Goal: Check status: Check status

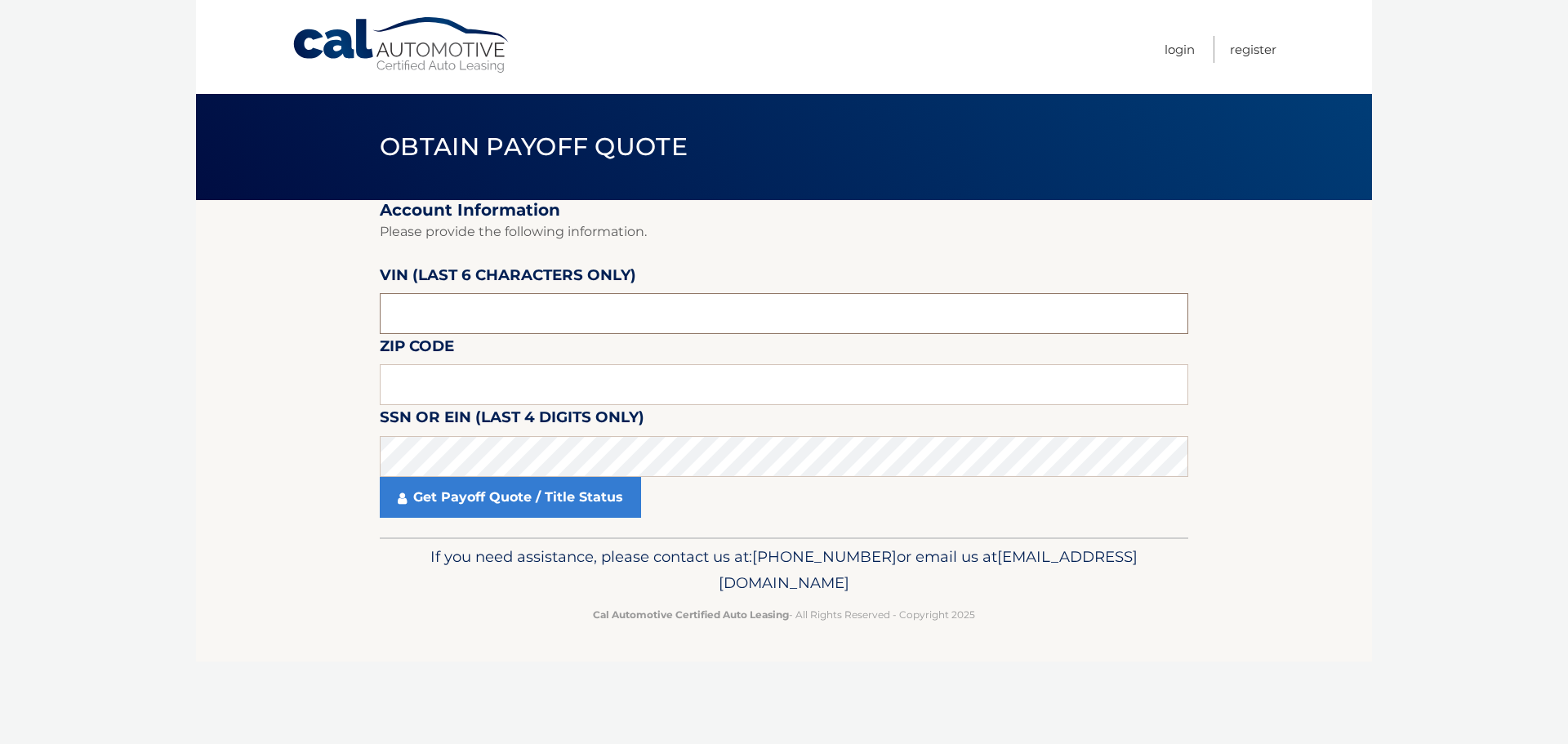
drag, startPoint x: 482, startPoint y: 323, endPoint x: 328, endPoint y: 322, distance: 154.0
click at [328, 322] on section "Account Information Please provide the following information. VIN (last 6 chara…" at bounding box center [784, 368] width 1176 height 337
paste input "028681"
type input "028681"
type input "11727"
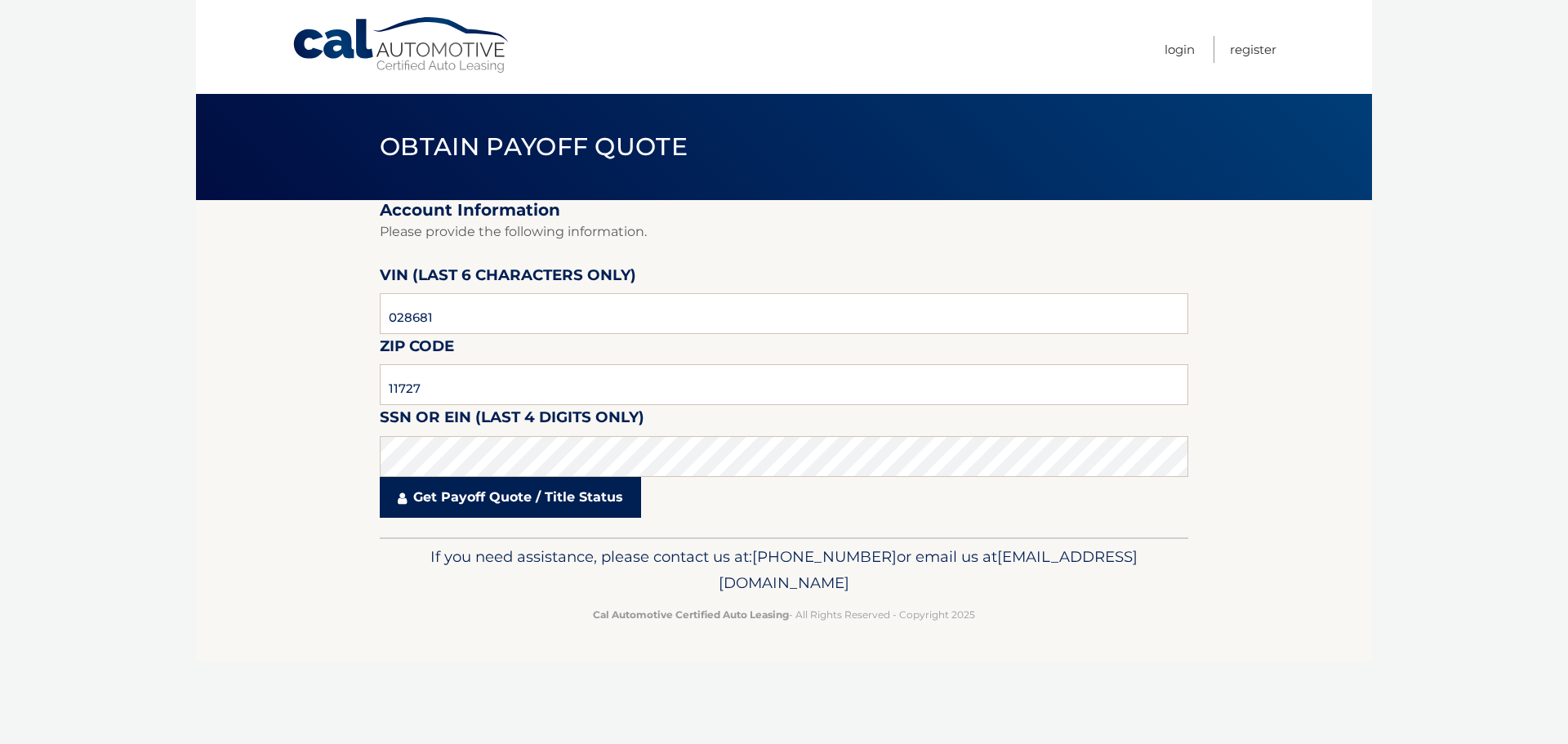
click at [515, 484] on link "Get Payoff Quote / Title Status" at bounding box center [510, 498] width 261 height 41
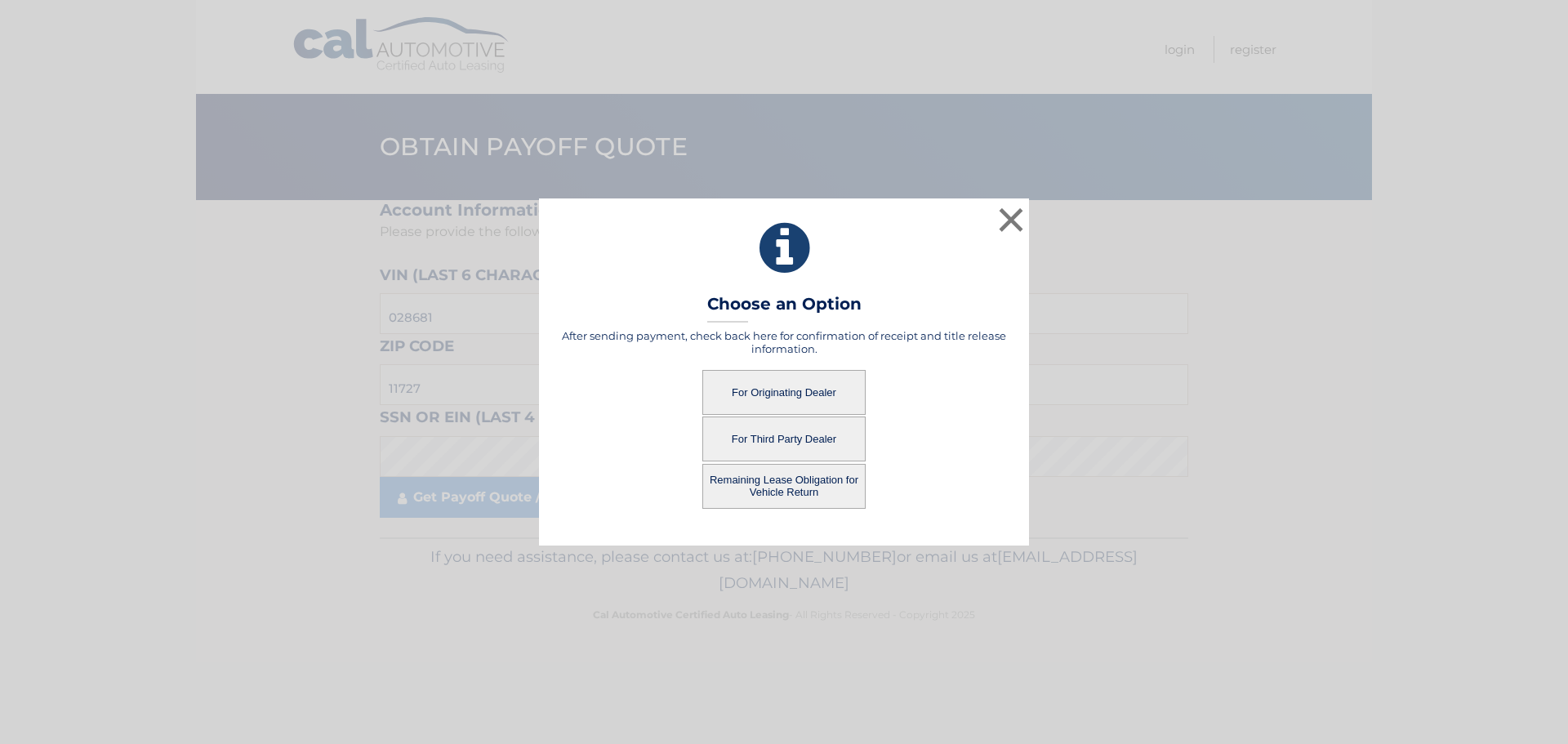
click at [800, 391] on button "For Originating Dealer" at bounding box center [784, 393] width 163 height 45
click at [768, 393] on button "For Originating Dealer" at bounding box center [784, 393] width 163 height 45
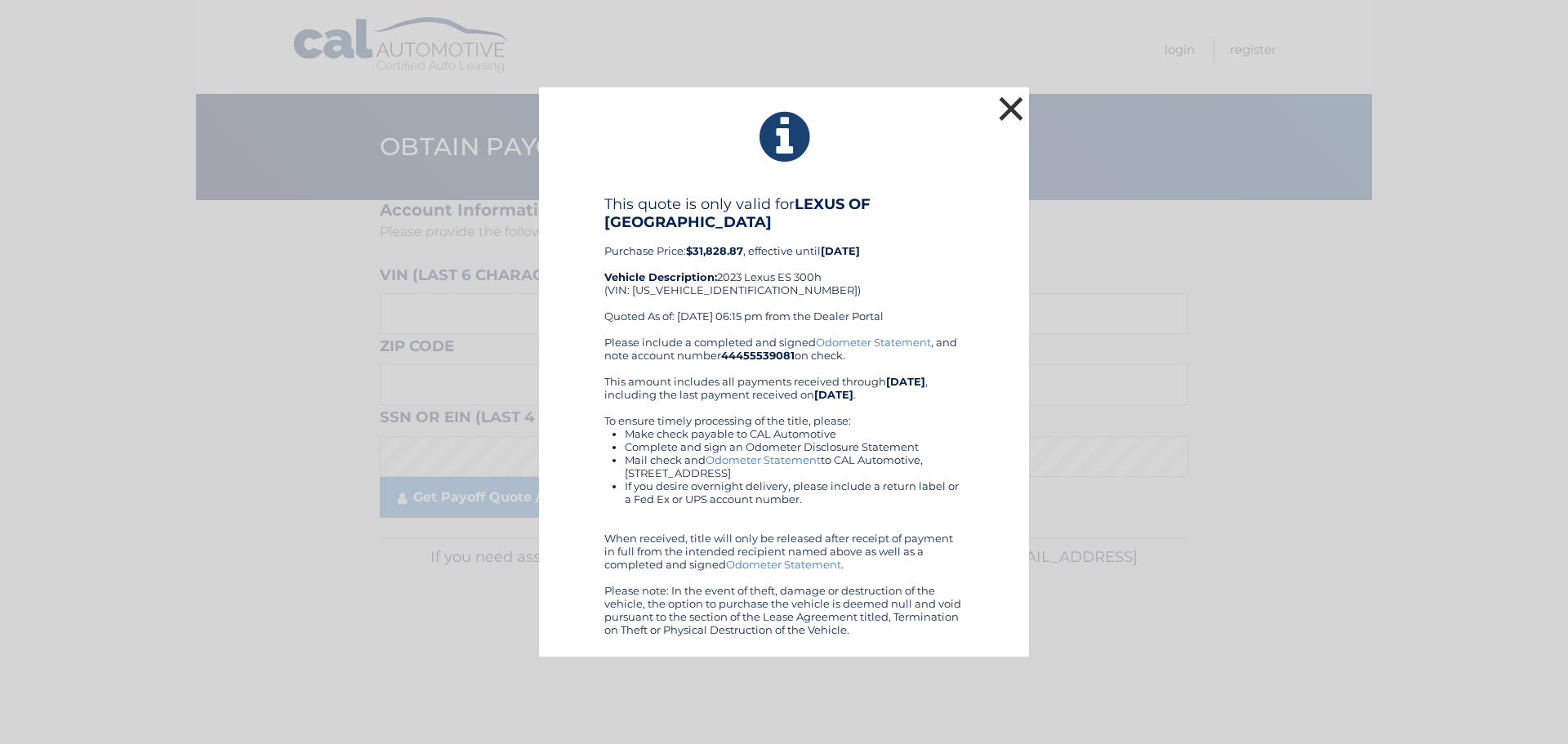
click at [1008, 110] on button "×" at bounding box center [1011, 108] width 33 height 33
